Goal: Check status: Check status

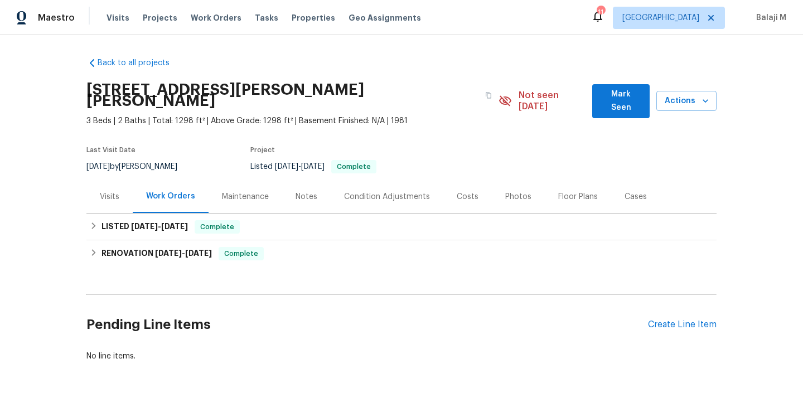
scroll to position [23, 0]
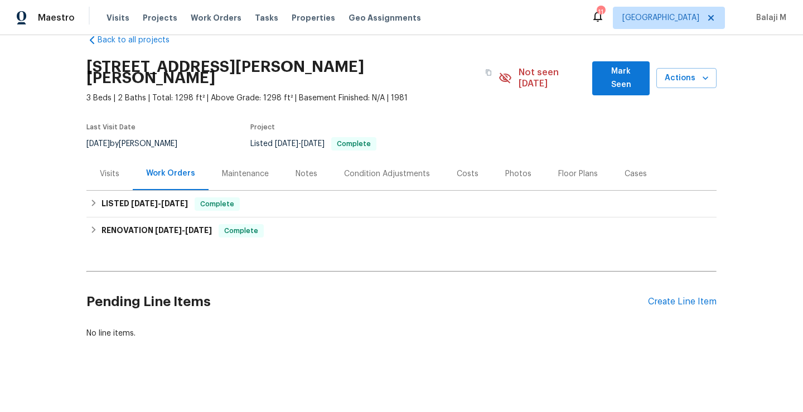
click at [243, 168] on div "Maintenance" at bounding box center [245, 173] width 47 height 11
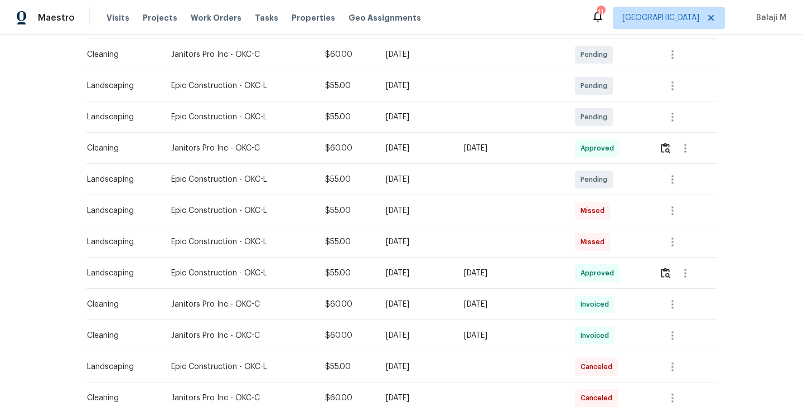
scroll to position [209, 0]
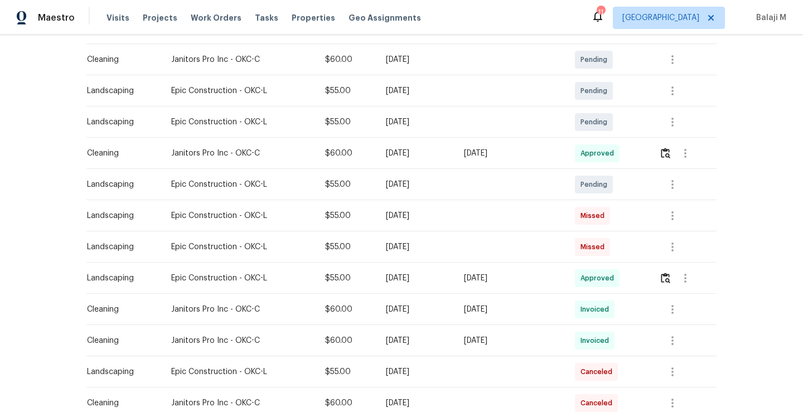
click at [389, 219] on td "[DATE]" at bounding box center [416, 215] width 78 height 31
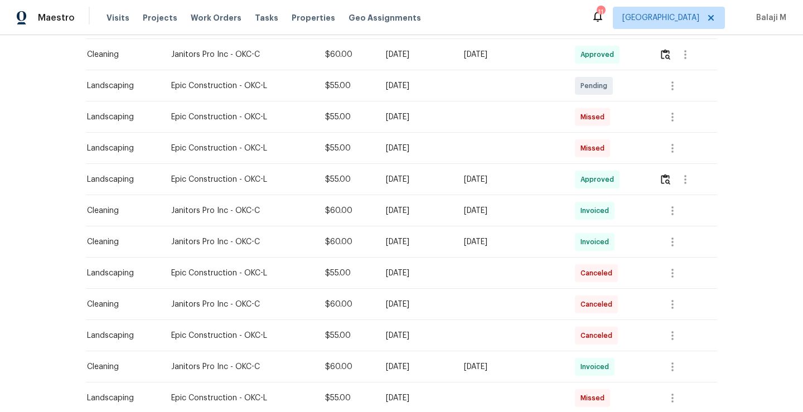
scroll to position [334, 0]
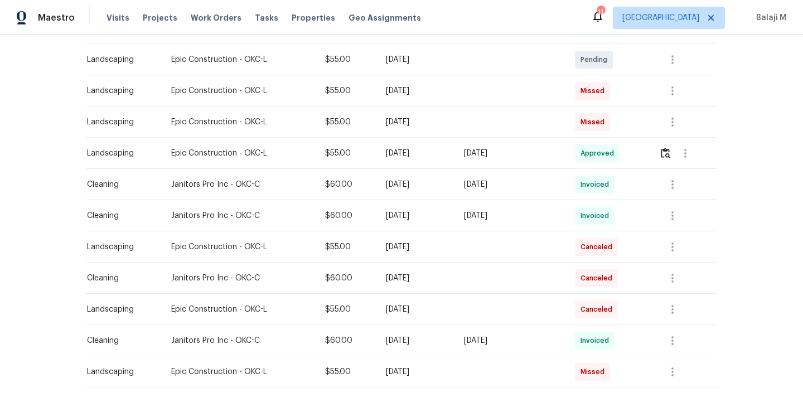
click at [432, 242] on div "[DATE]" at bounding box center [416, 247] width 60 height 11
click at [426, 242] on div "[DATE]" at bounding box center [416, 247] width 60 height 11
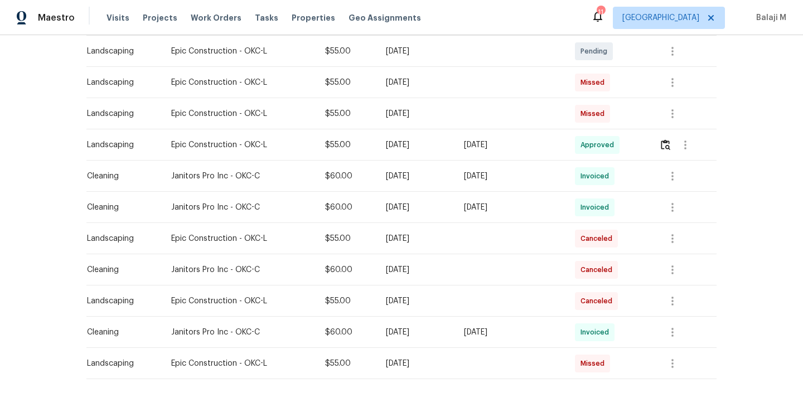
scroll to position [339, 0]
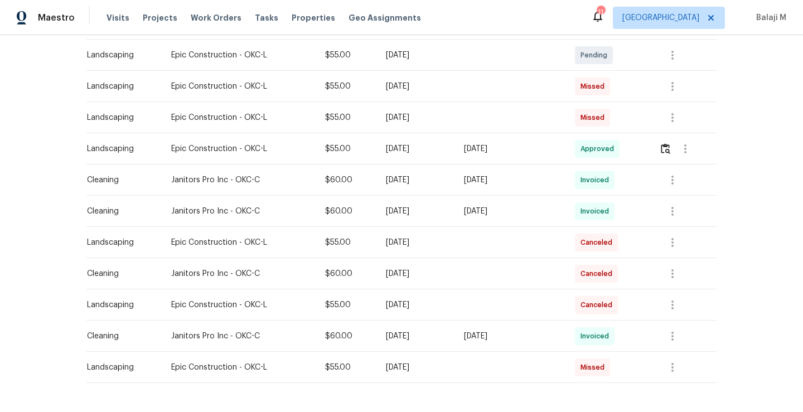
click at [518, 143] on div "[DATE]" at bounding box center [510, 148] width 93 height 11
click at [665, 143] on img "button" at bounding box center [665, 148] width 9 height 11
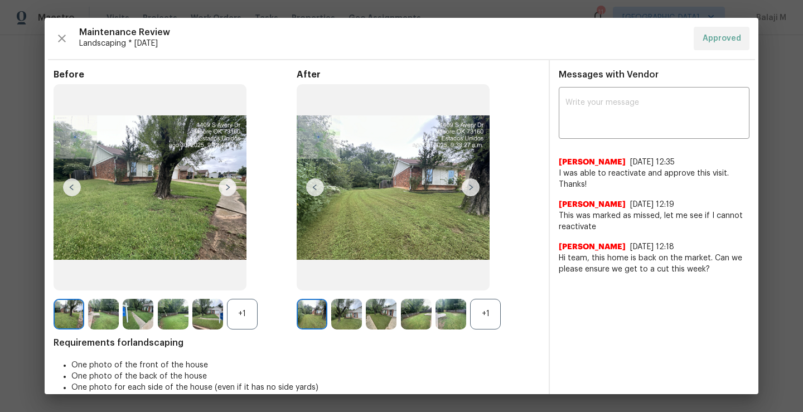
click at [242, 320] on div "+1" at bounding box center [242, 314] width 31 height 31
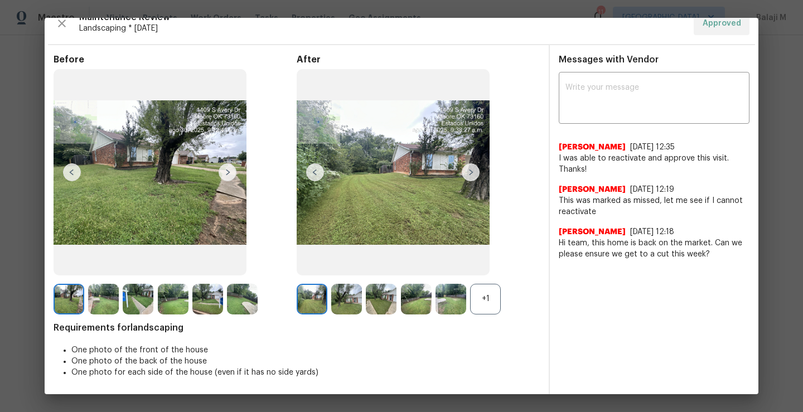
scroll to position [0, 0]
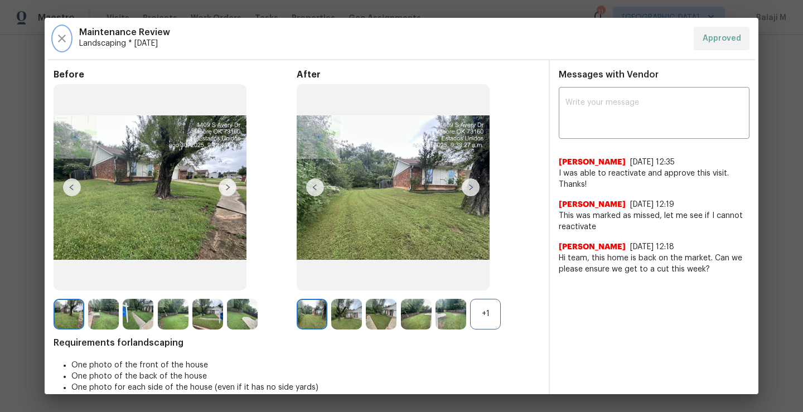
click at [60, 37] on icon "button" at bounding box center [61, 38] width 13 height 13
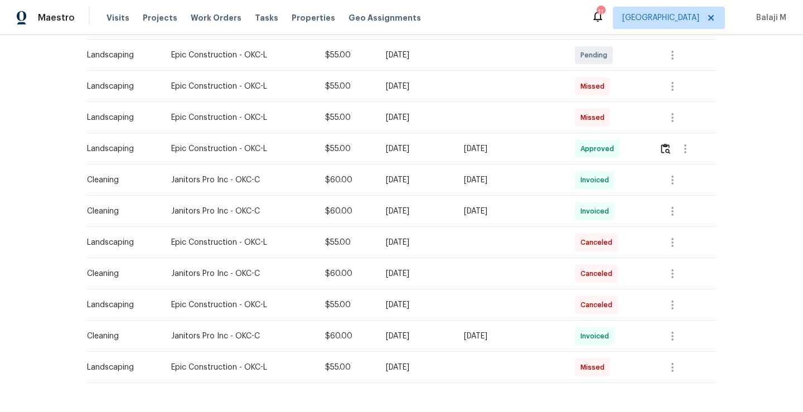
click at [324, 178] on td "$60.00" at bounding box center [346, 180] width 61 height 31
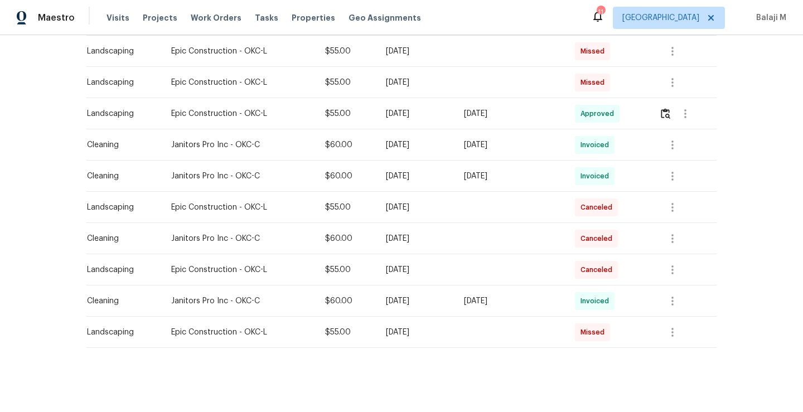
scroll to position [354, 0]
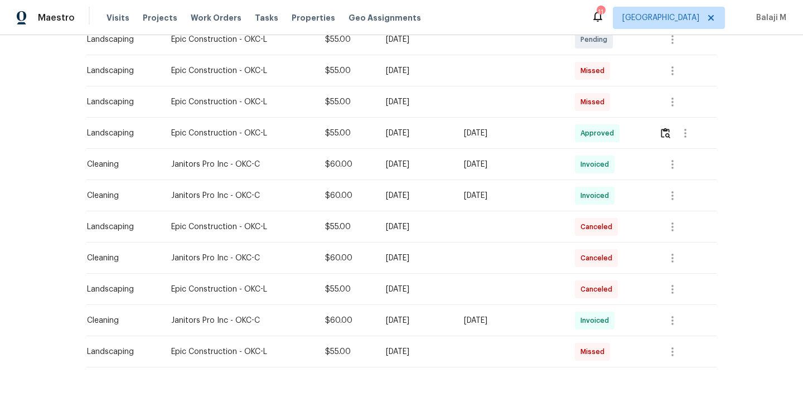
click at [455, 220] on td "[DATE]" at bounding box center [416, 226] width 78 height 31
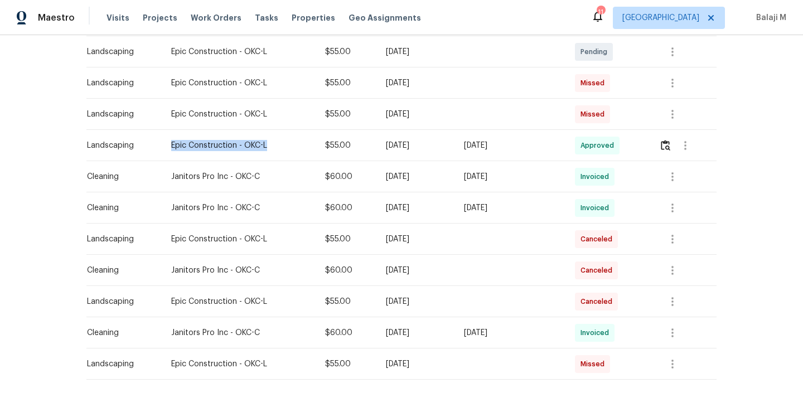
drag, startPoint x: 163, startPoint y: 134, endPoint x: 228, endPoint y: 139, distance: 64.4
click at [228, 139] on td "Epic Construction - OKC-L" at bounding box center [238, 145] width 153 height 31
copy div "Epic Construction - OKC-L"
click at [190, 130] on td "Epic Construction - OKC-L" at bounding box center [238, 145] width 153 height 31
drag, startPoint x: 163, startPoint y: 132, endPoint x: 228, endPoint y: 137, distance: 65.5
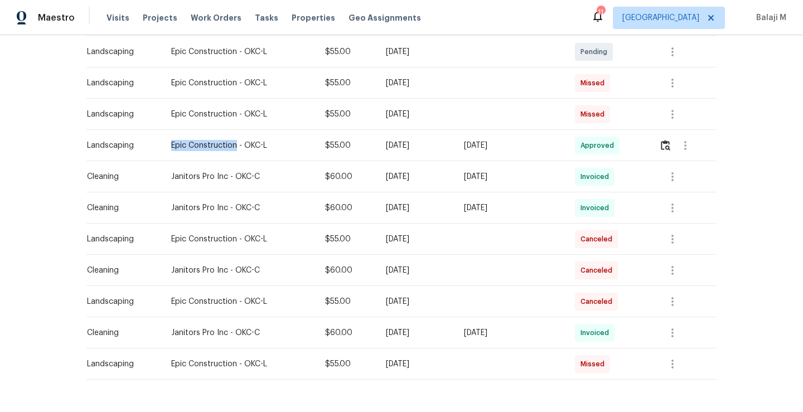
click at [228, 140] on div "Epic Construction - OKC-L" at bounding box center [239, 145] width 136 height 11
copy div "Epic Construction"
